Goal: Transaction & Acquisition: Purchase product/service

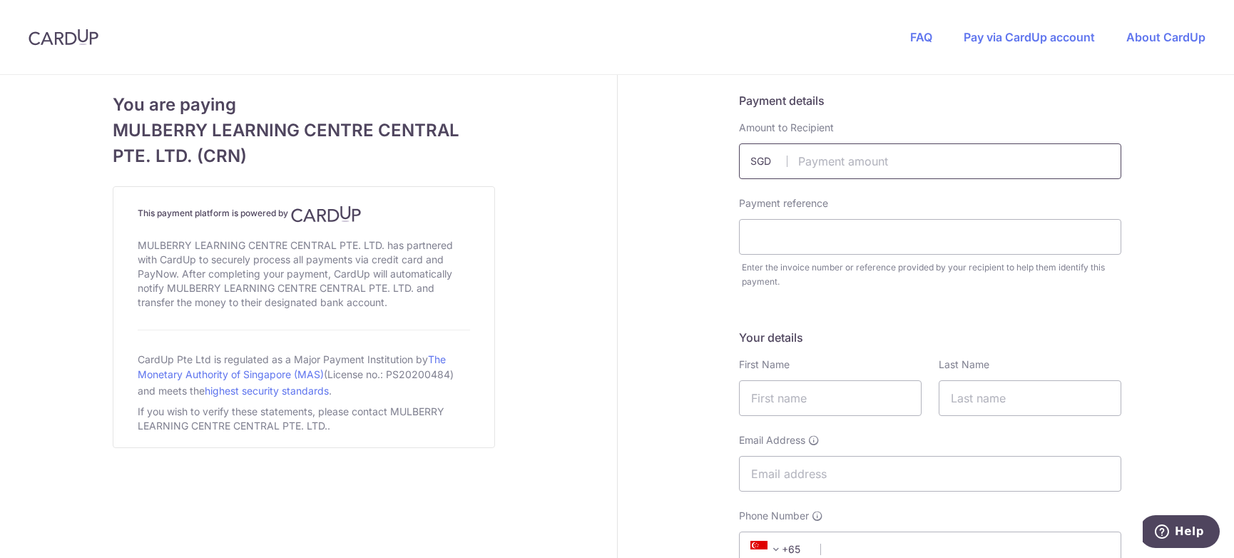
click at [930, 162] on input "text" at bounding box center [930, 161] width 382 height 36
type input "2016.00"
click at [774, 235] on input "text" at bounding box center [930, 237] width 382 height 36
type input "INV011090"
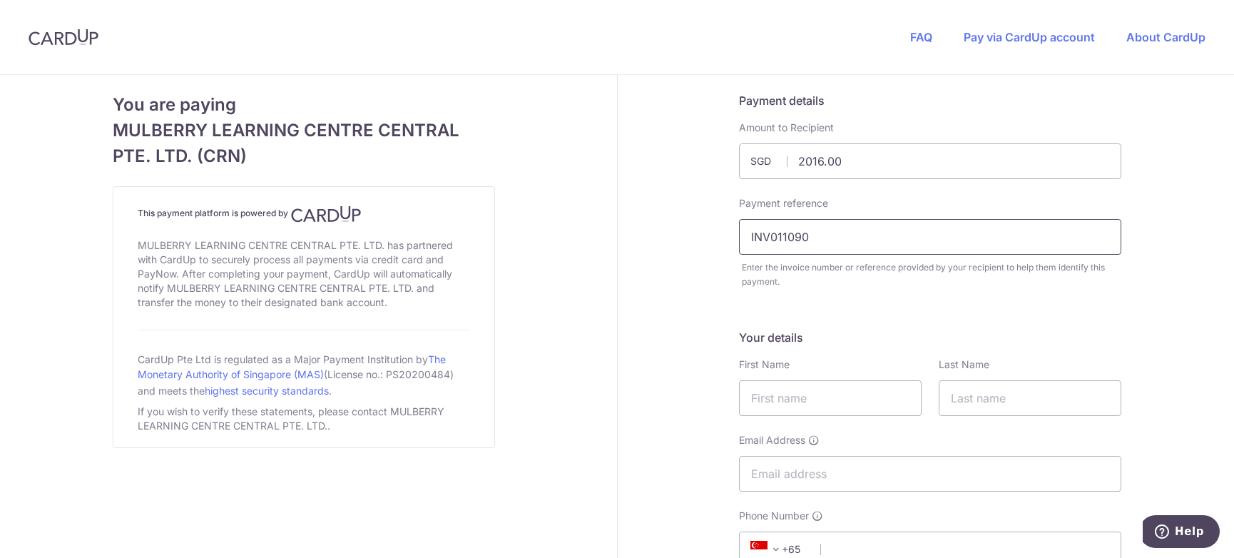
click at [889, 236] on input "INV011090" at bounding box center [930, 237] width 382 height 36
click at [782, 237] on input "INV011090" at bounding box center [930, 237] width 382 height 36
click at [810, 237] on input "INV011090" at bounding box center [930, 237] width 382 height 36
click at [834, 389] on input "text" at bounding box center [830, 398] width 183 height 36
type input "[PERSON_NAME]"
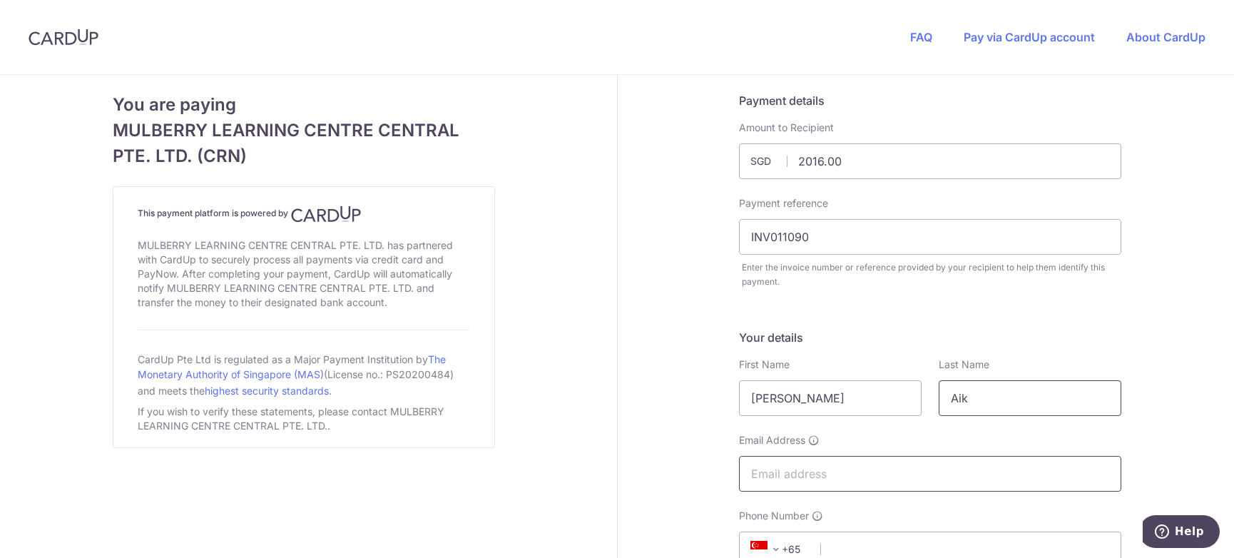
type input "Aik"
click at [847, 486] on input "Email Address" at bounding box center [930, 474] width 382 height 36
type input "[EMAIL_ADDRESS][DOMAIN_NAME]"
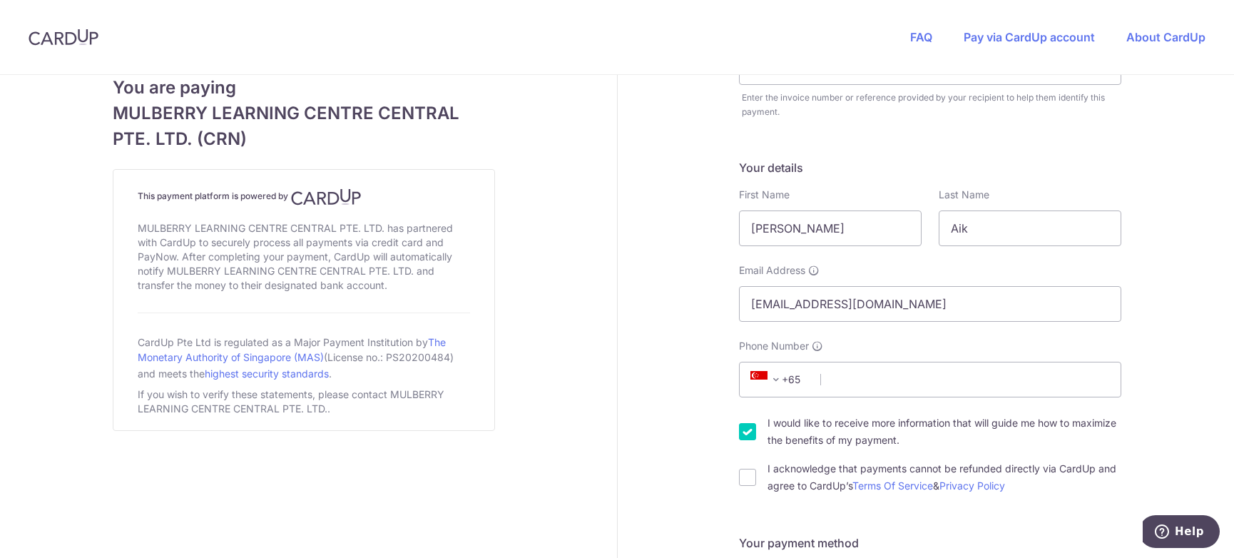
scroll to position [285, 0]
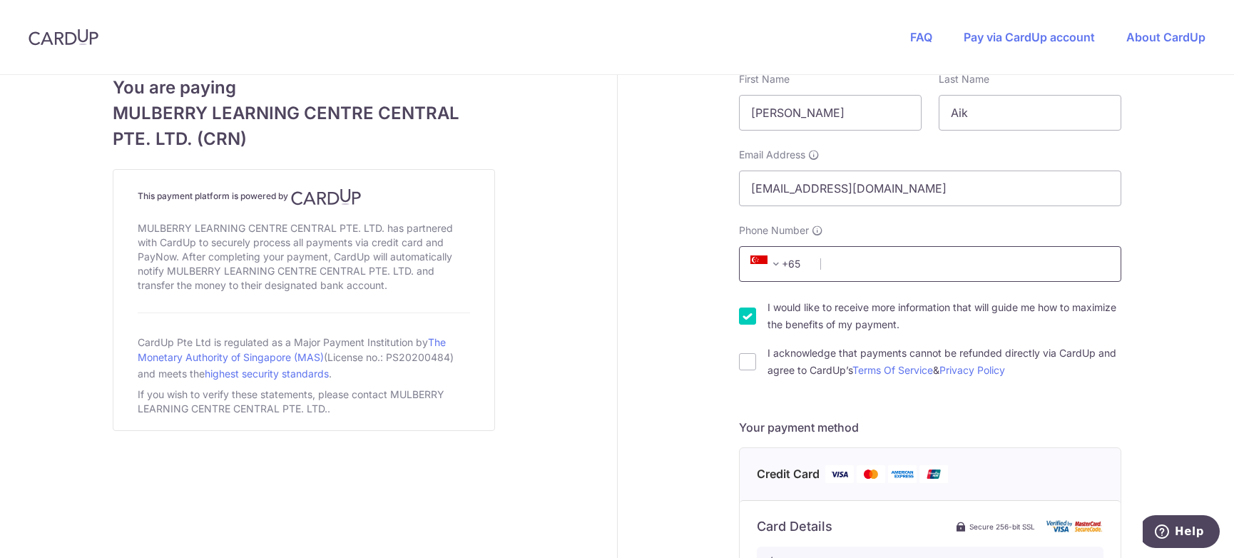
click at [885, 272] on input "Phone Number" at bounding box center [930, 264] width 382 height 36
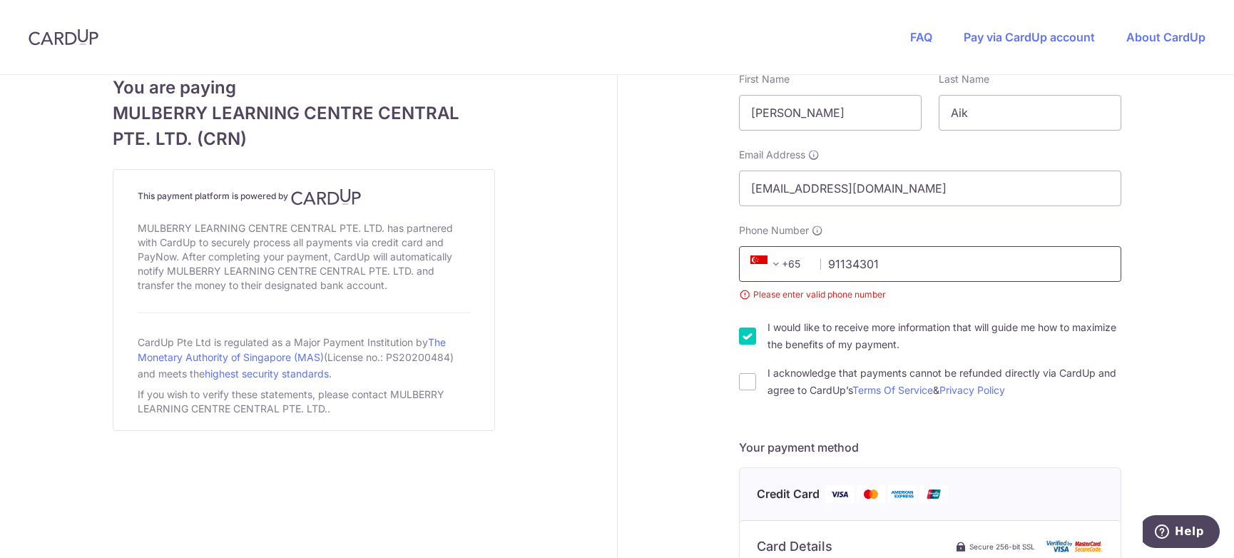
type input "91134301"
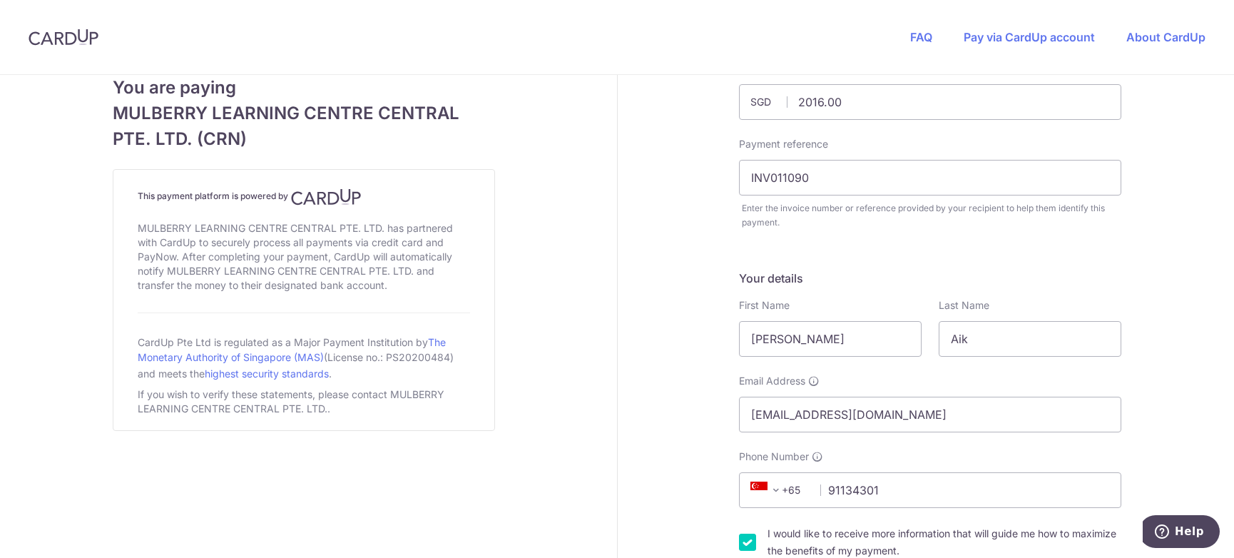
scroll to position [0, 0]
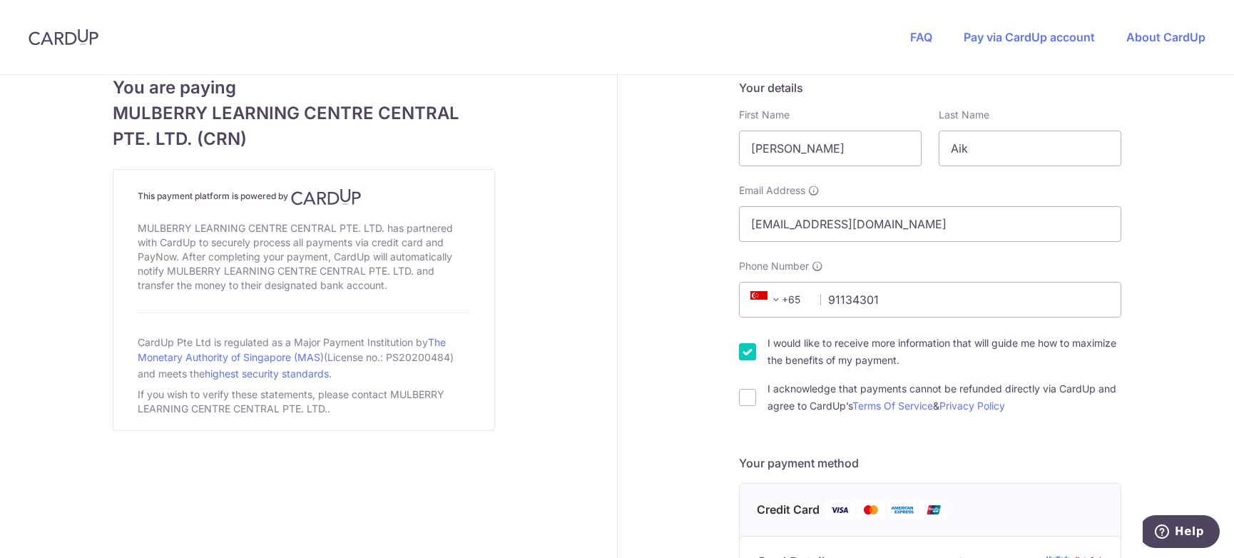
scroll to position [285, 0]
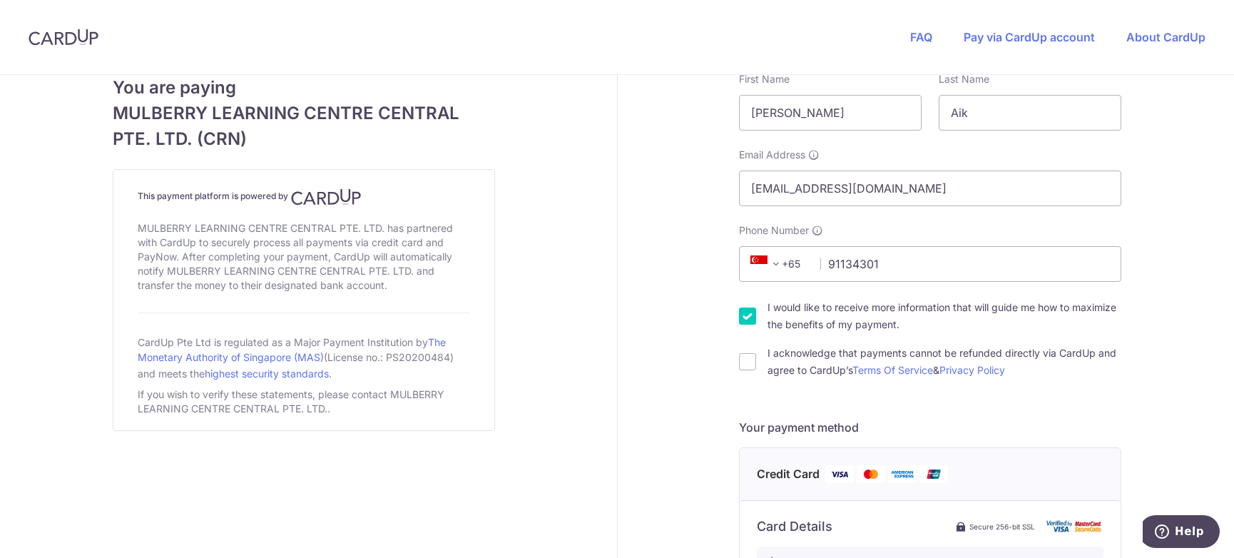
click at [739, 315] on input "I would like to receive more information that will guide me how to maximize the…" at bounding box center [747, 315] width 17 height 17
checkbox input "false"
click at [747, 358] on input "I acknowledge that payments cannot be refunded directly via CardUp and agree to…" at bounding box center [747, 361] width 17 height 17
checkbox input "true"
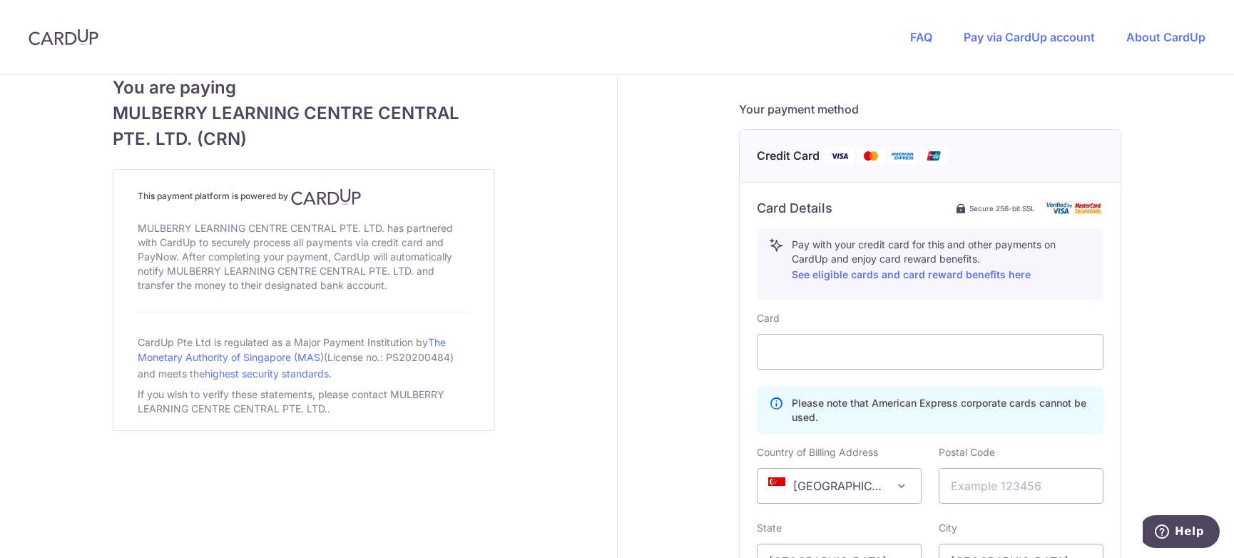
scroll to position [713, 0]
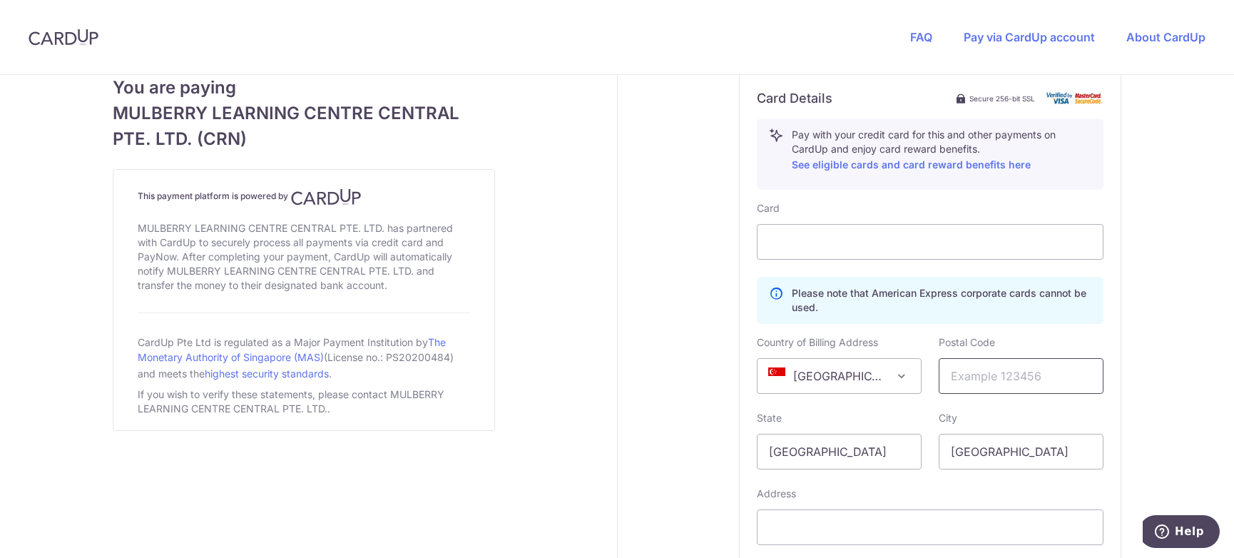
click at [1000, 383] on input "text" at bounding box center [1021, 376] width 165 height 36
type input "228607"
click at [867, 538] on input "text" at bounding box center [930, 527] width 347 height 36
type input "[STREET_ADDRESS]"
click at [1164, 386] on div "Payment details Amount to Recipient 2016.00 SGD Payment reference INV011090 Ent…" at bounding box center [930, 49] width 625 height 1375
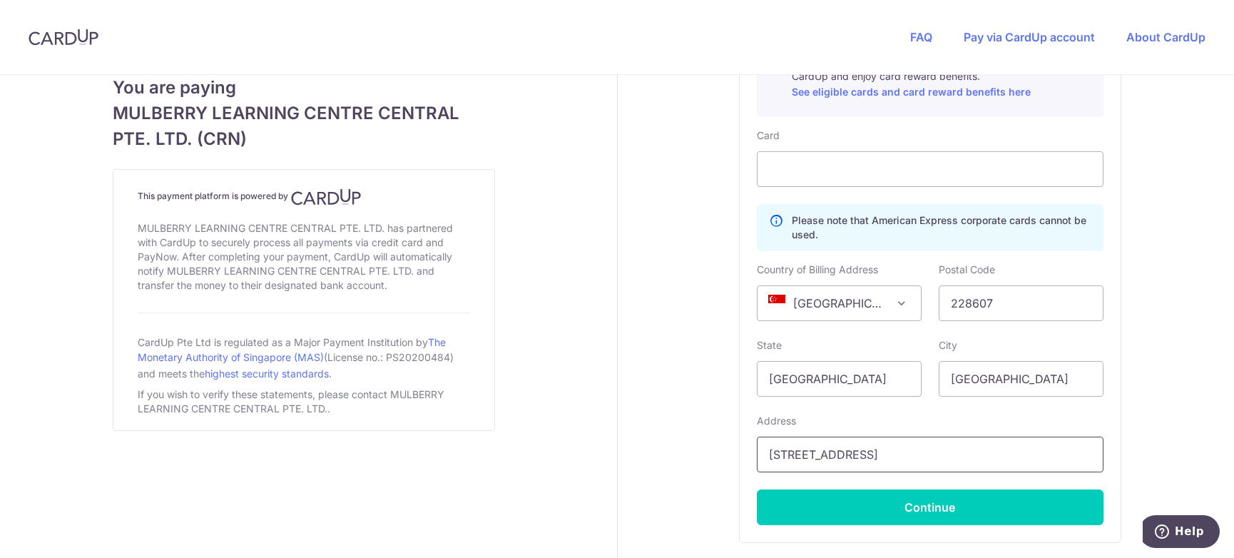
scroll to position [856, 0]
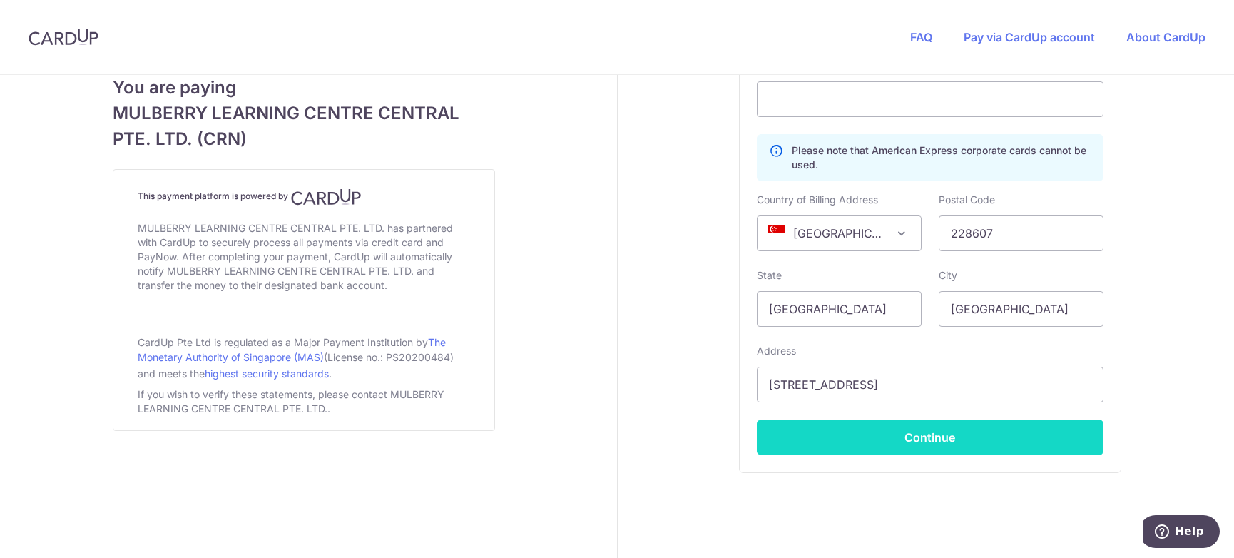
click at [884, 431] on button "Continue" at bounding box center [930, 437] width 347 height 36
type input "**** 1259"
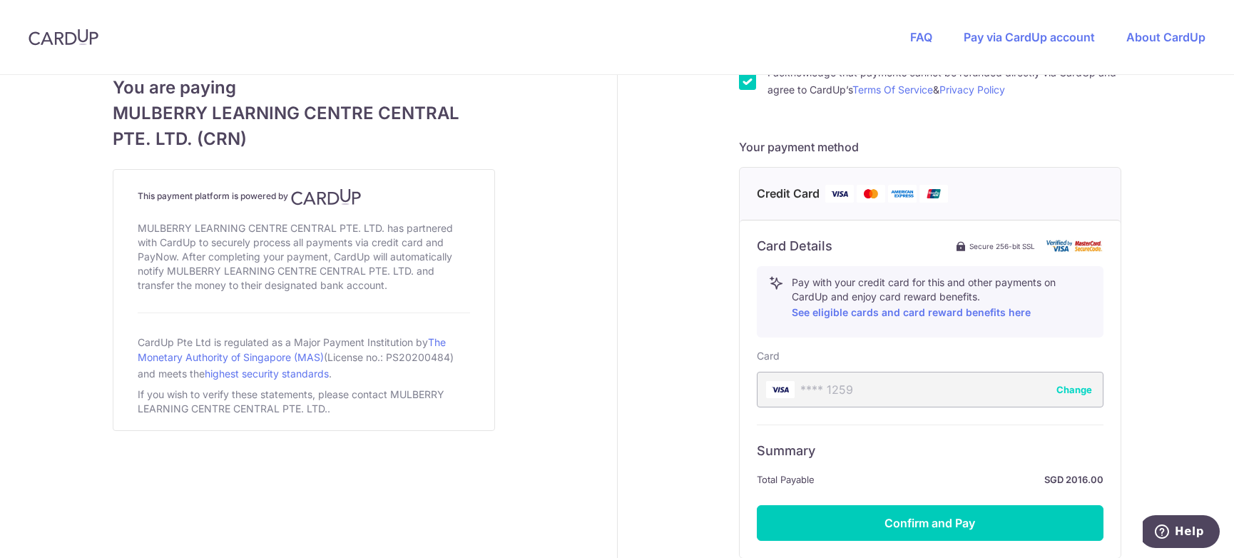
scroll to position [687, 0]
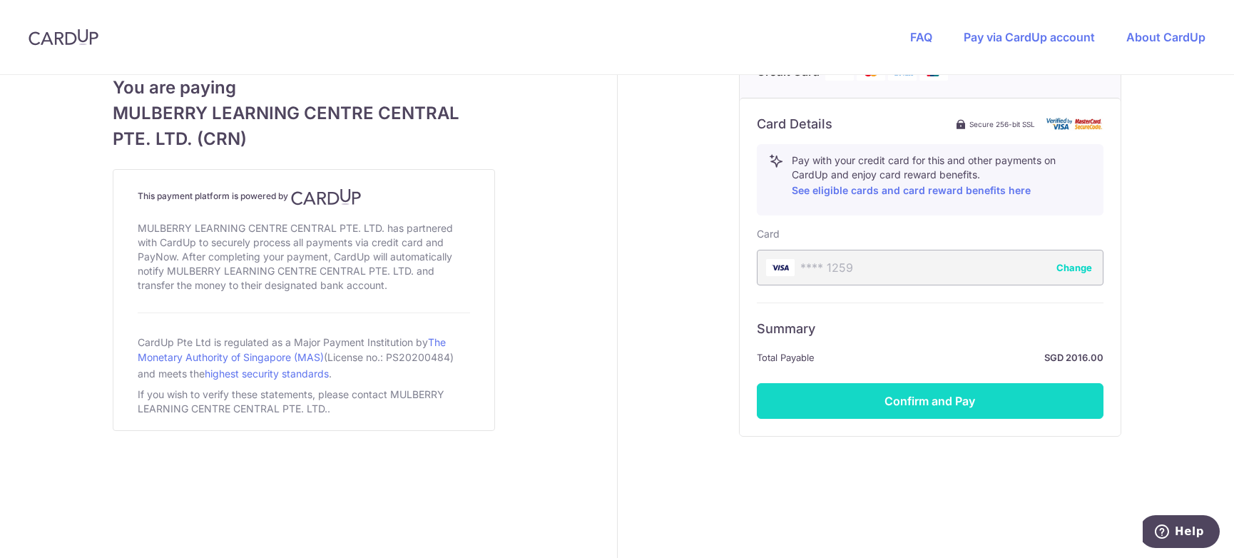
click at [915, 402] on button "Confirm and Pay" at bounding box center [930, 401] width 347 height 36
